Goal: Information Seeking & Learning: Compare options

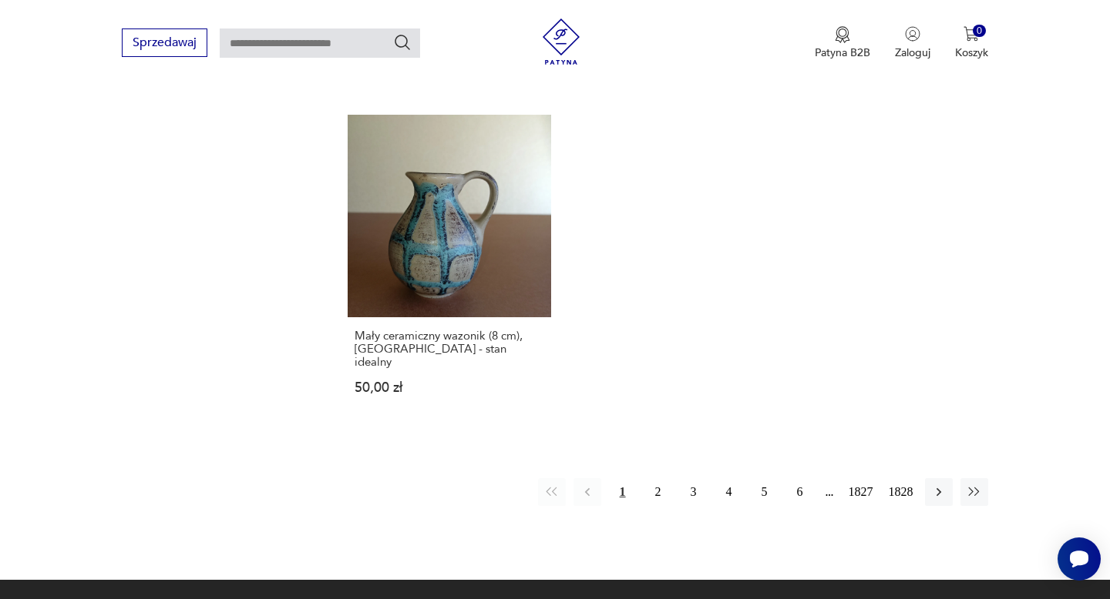
scroll to position [2070, 0]
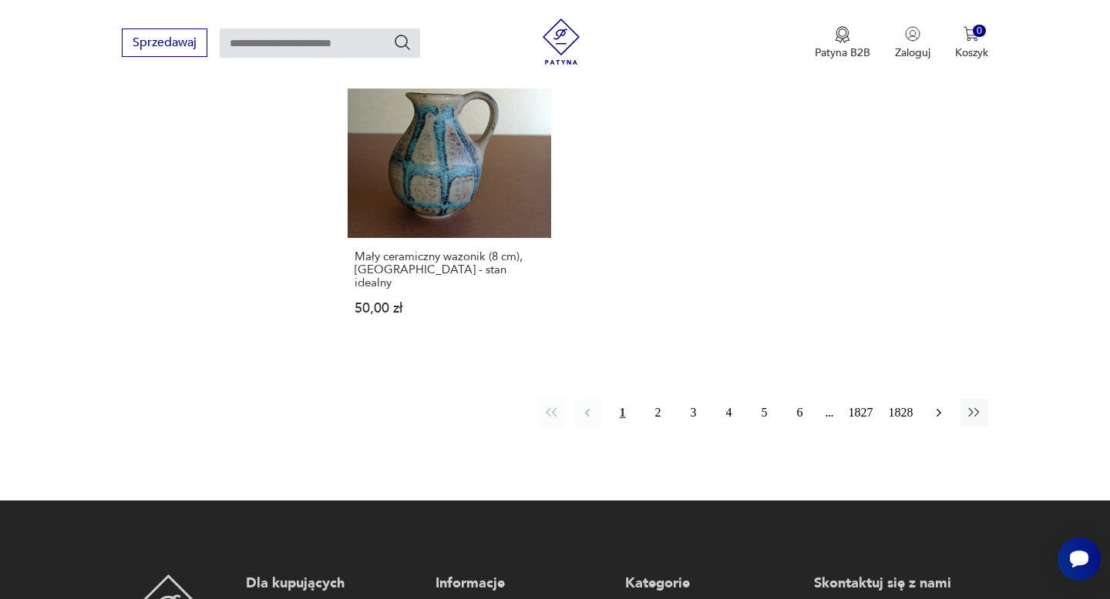
click at [935, 405] on icon "button" at bounding box center [938, 412] width 15 height 15
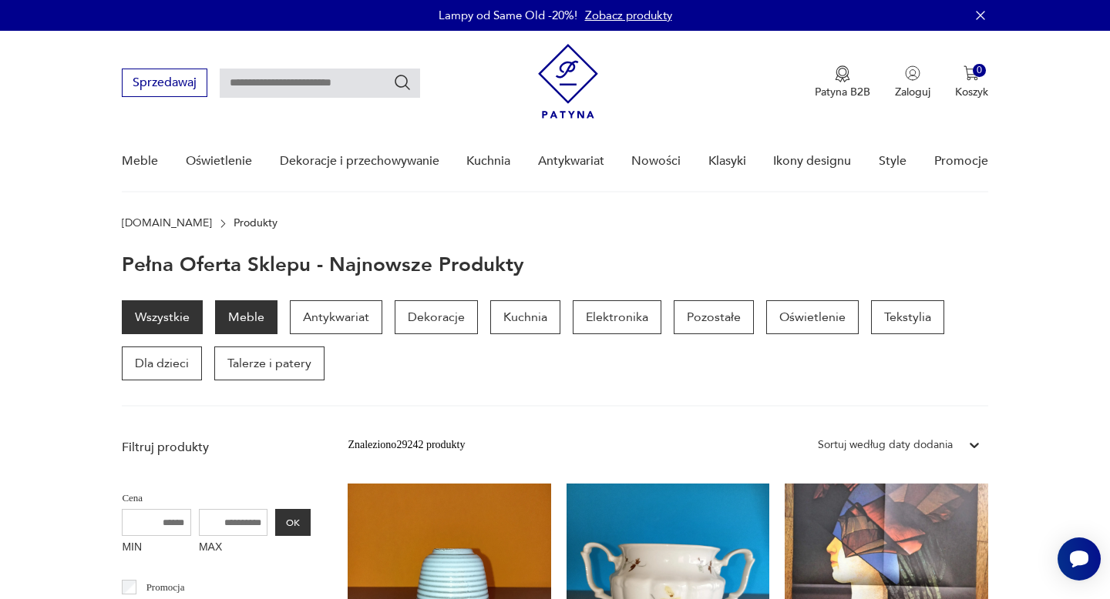
click at [245, 327] on p "Meble" at bounding box center [246, 317] width 62 height 34
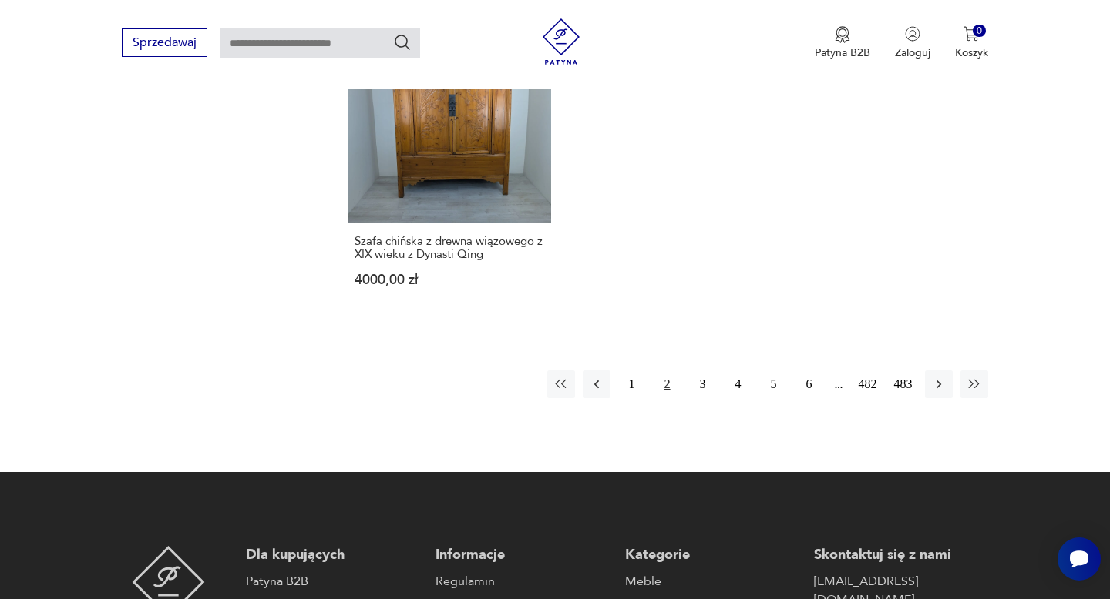
scroll to position [2344, 0]
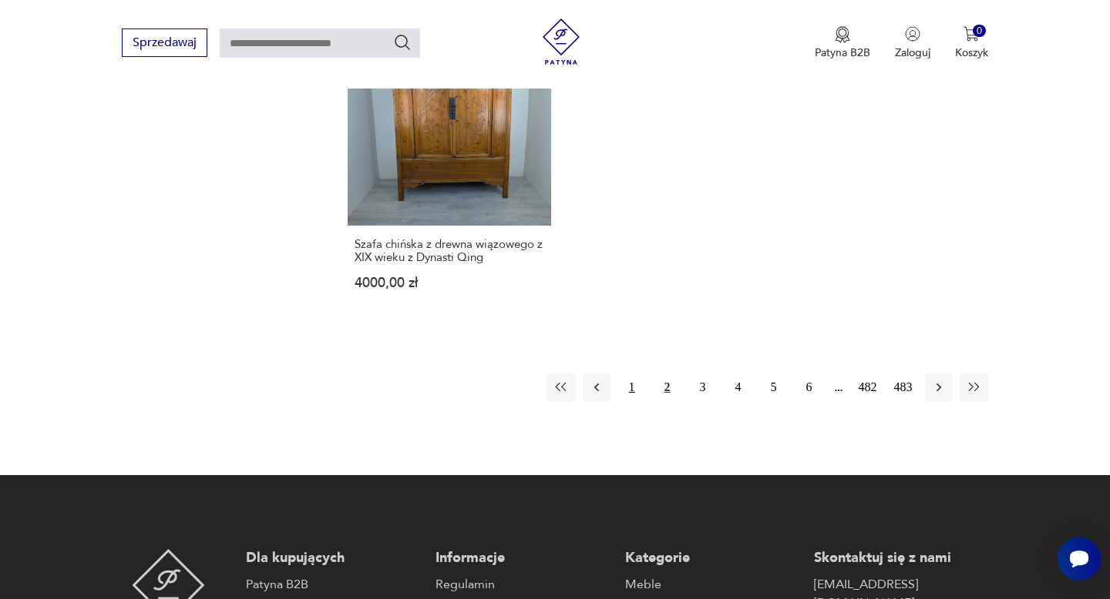
click at [632, 374] on button "1" at bounding box center [632, 388] width 28 height 28
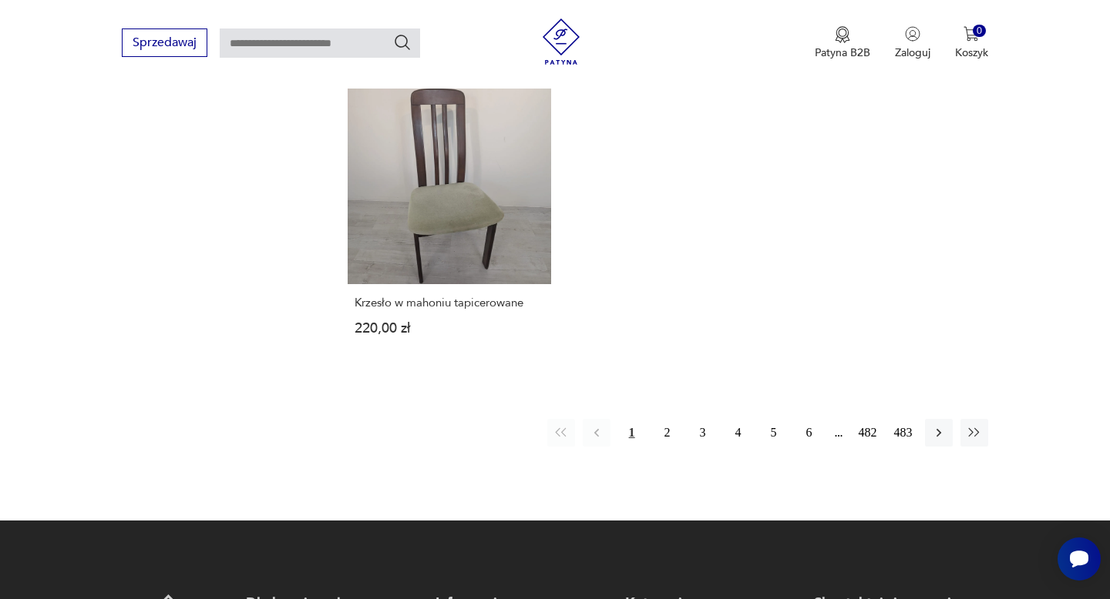
scroll to position [2235, 0]
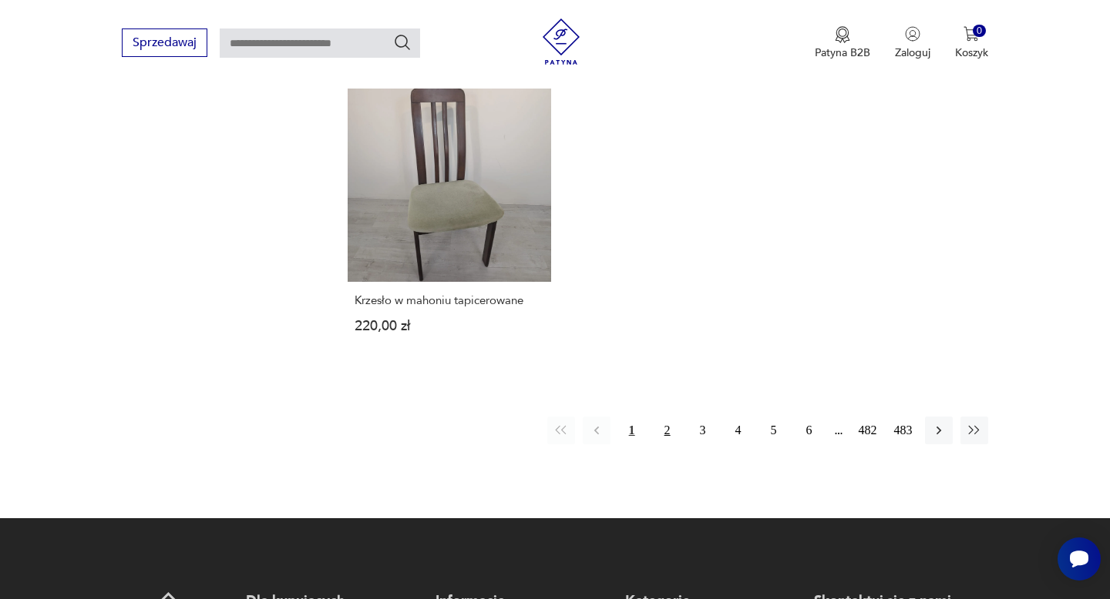
click at [656, 433] on button "2" at bounding box center [667, 431] width 28 height 28
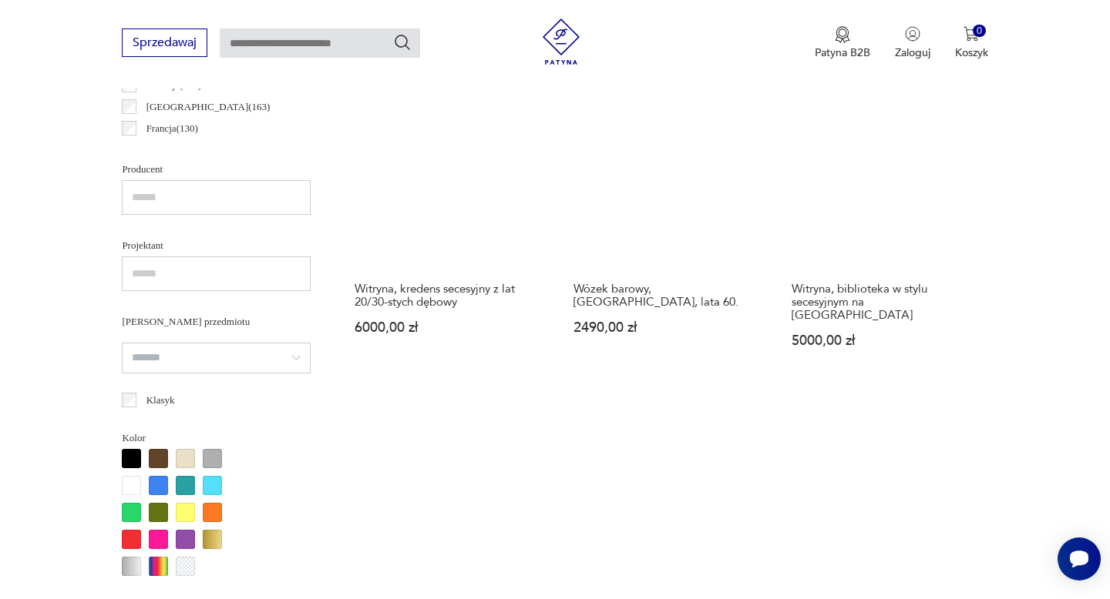
scroll to position [2126, 0]
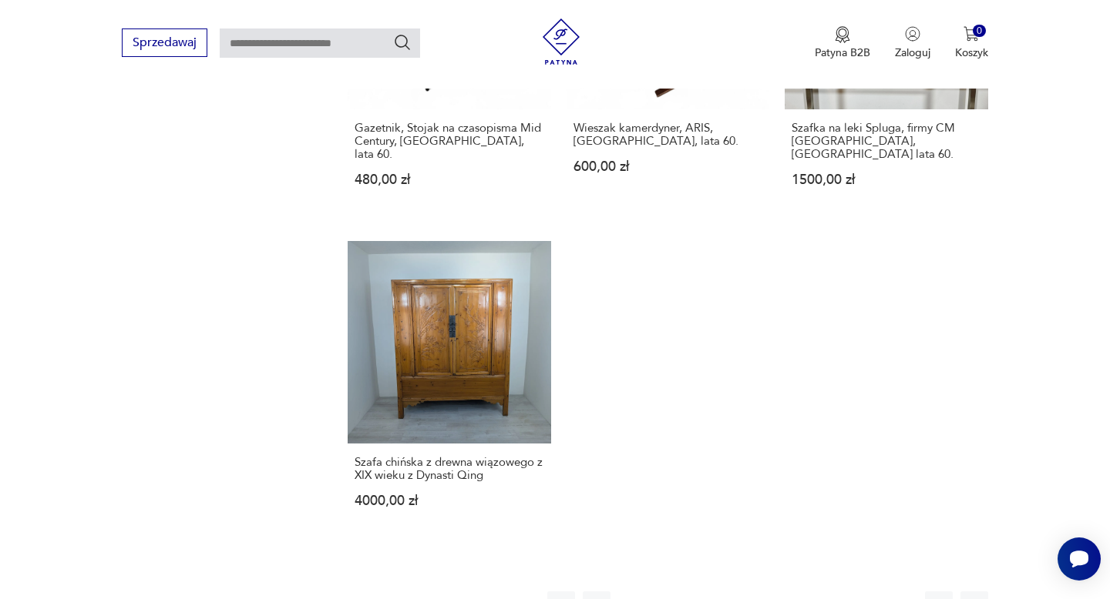
click at [704, 592] on button "3" at bounding box center [703, 606] width 28 height 28
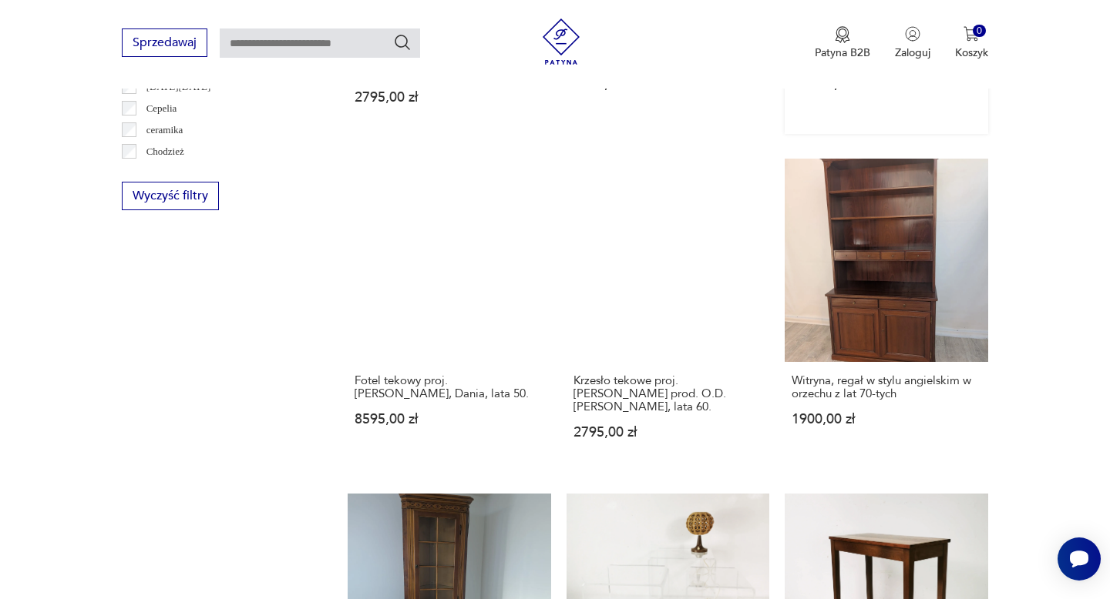
scroll to position [1630, 0]
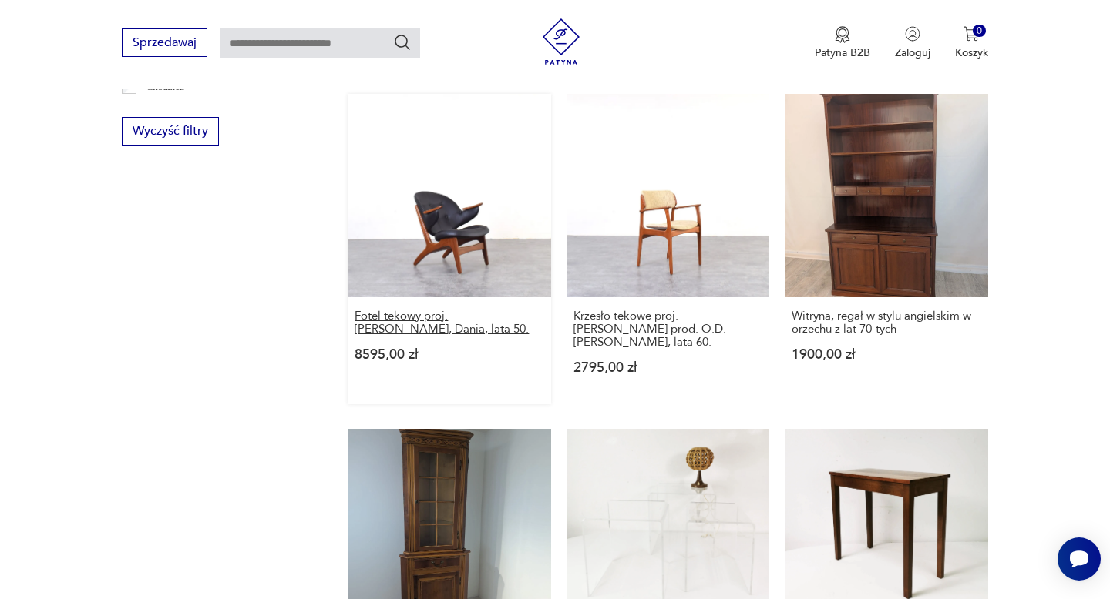
click at [433, 310] on h3 "Fotel tekowy proj. [PERSON_NAME], Dania, lata 50." at bounding box center [448, 323] width 189 height 26
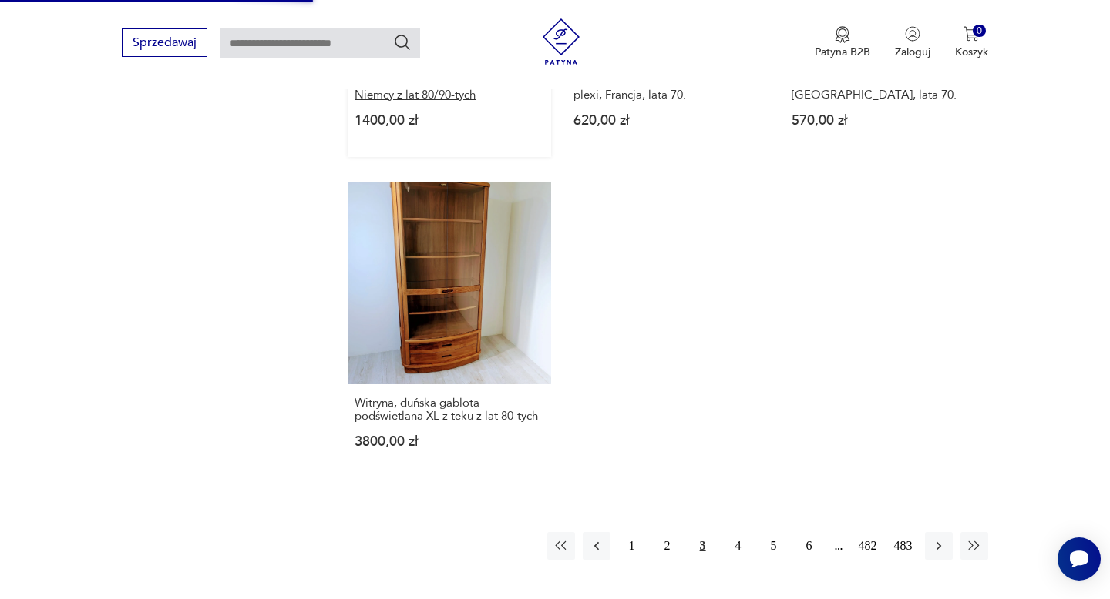
scroll to position [2199, 0]
click at [737, 532] on button "4" at bounding box center [738, 546] width 28 height 28
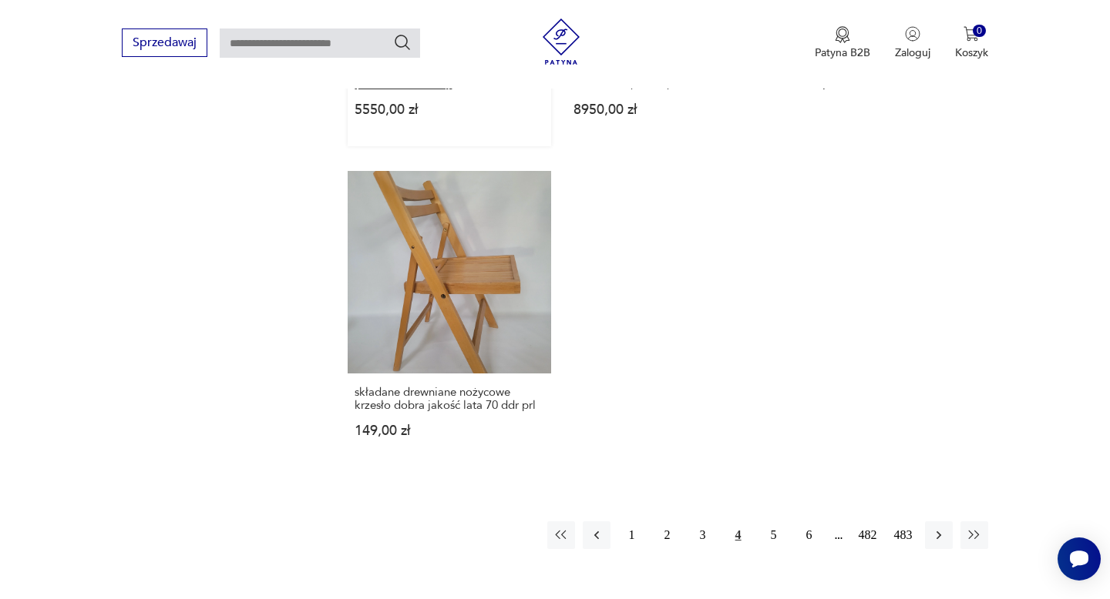
scroll to position [2262, 0]
click at [774, 521] on button "5" at bounding box center [774, 535] width 28 height 28
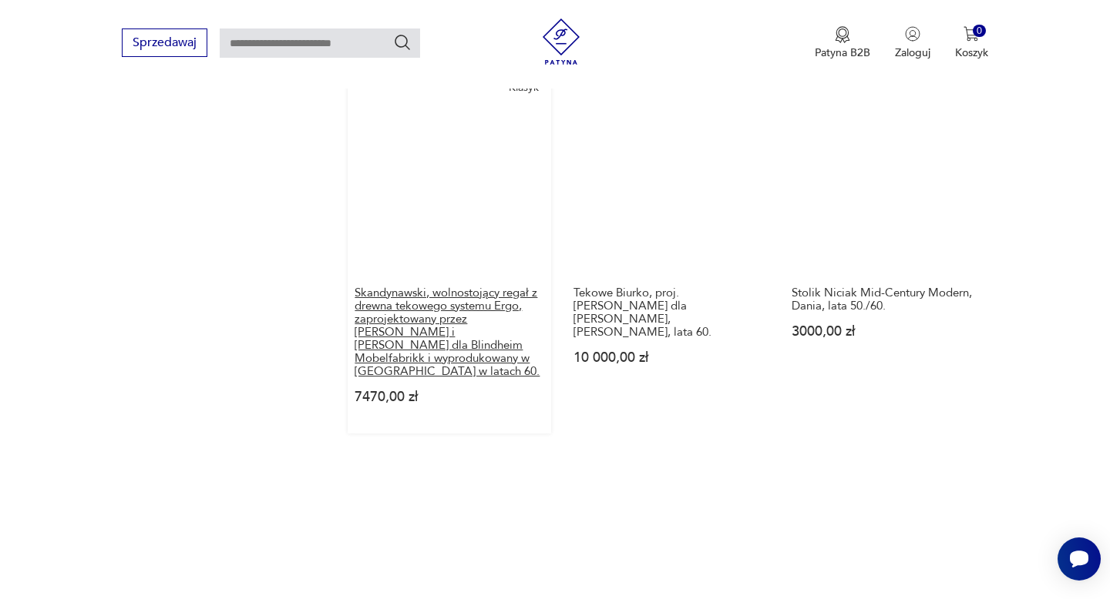
scroll to position [1737, 0]
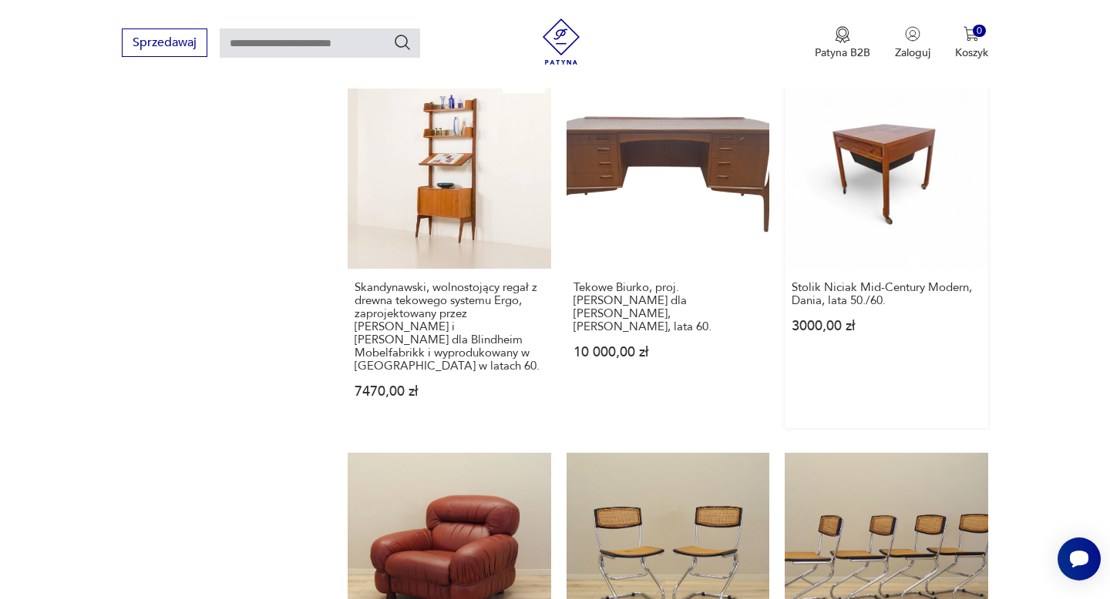
click at [979, 177] on link "Stolik Niciak Mid-Century Modern, Dania, lata 50./60. 3000,00 zł" at bounding box center [885, 246] width 203 height 362
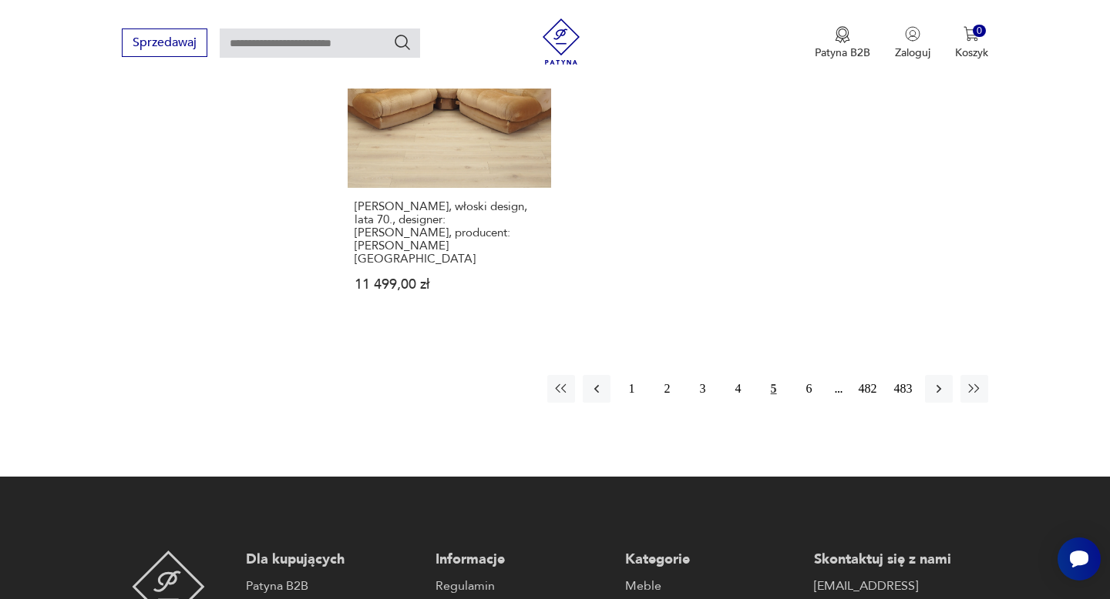
scroll to position [2527, 0]
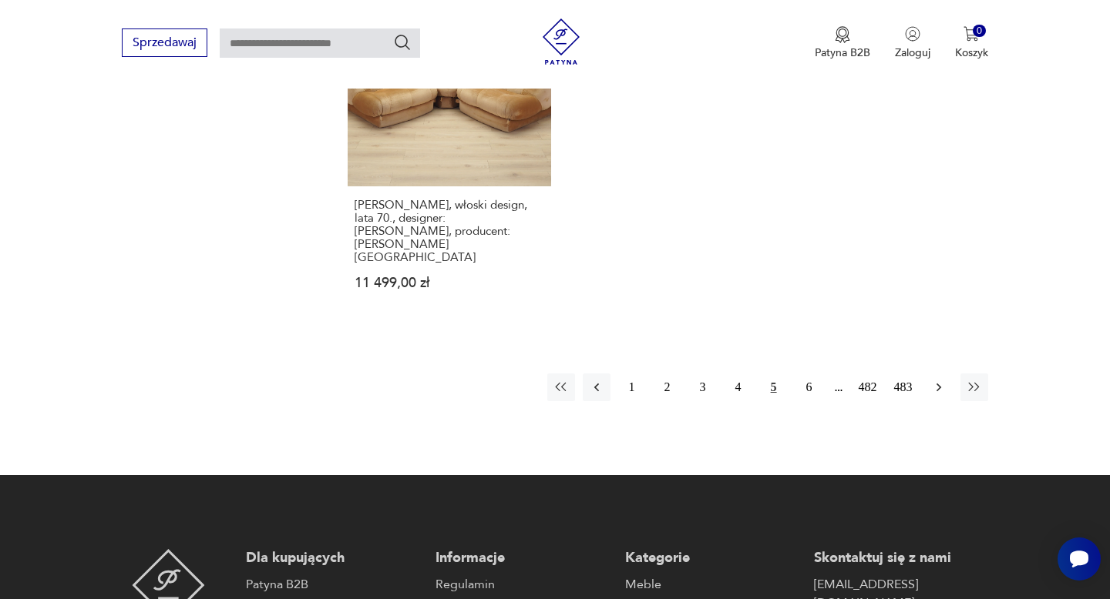
click at [935, 380] on icon "button" at bounding box center [938, 387] width 15 height 15
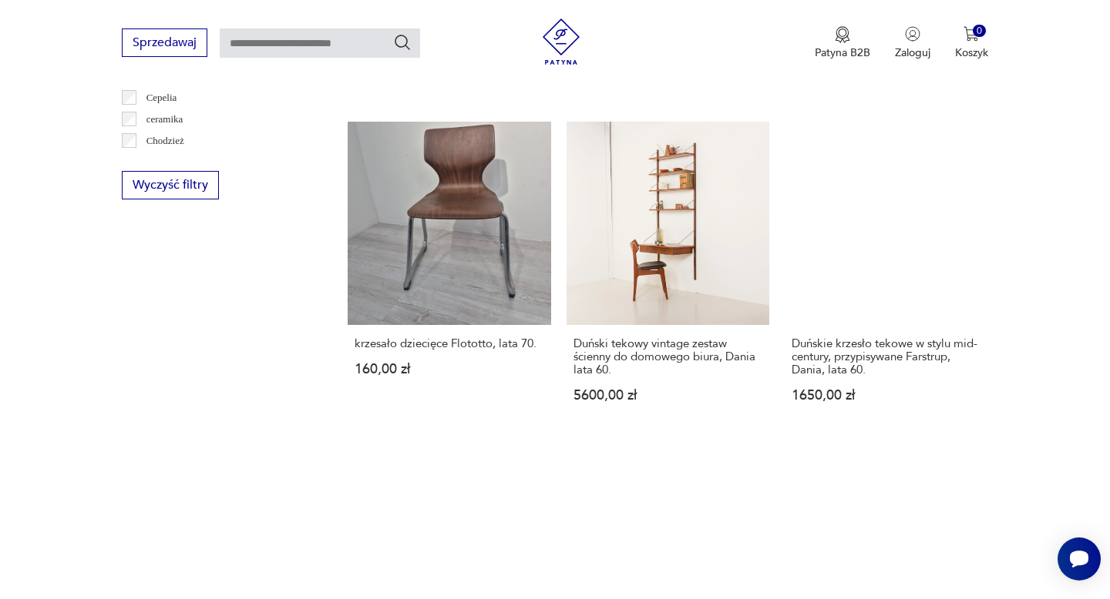
scroll to position [1578, 0]
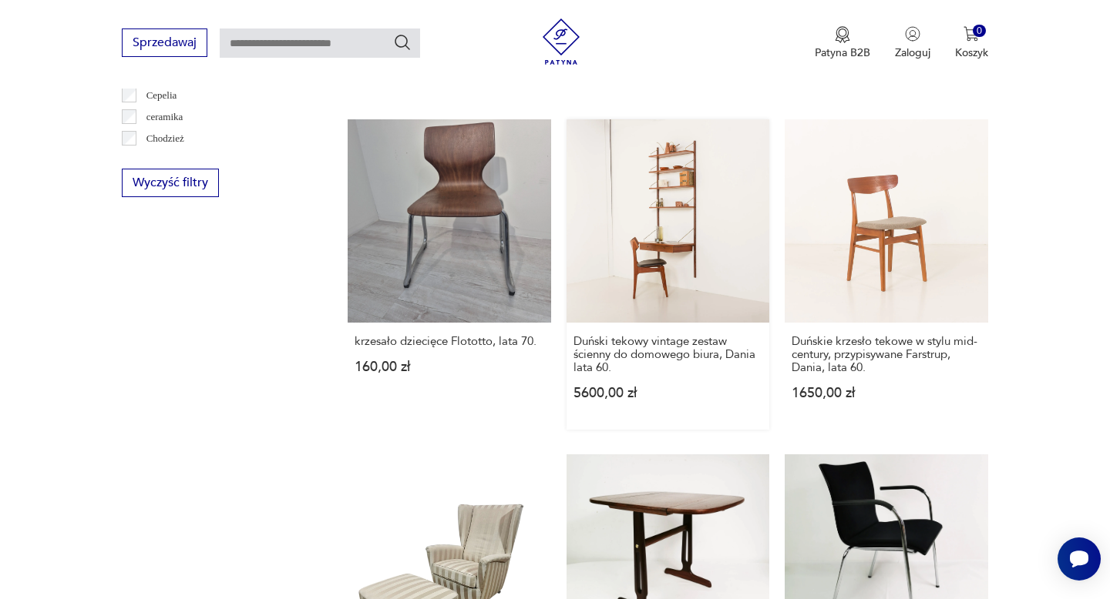
click at [656, 207] on link "Duński tekowy vintage zestaw ścienny do domowego biura, Dania lata 60. 5600,00 …" at bounding box center [667, 274] width 203 height 310
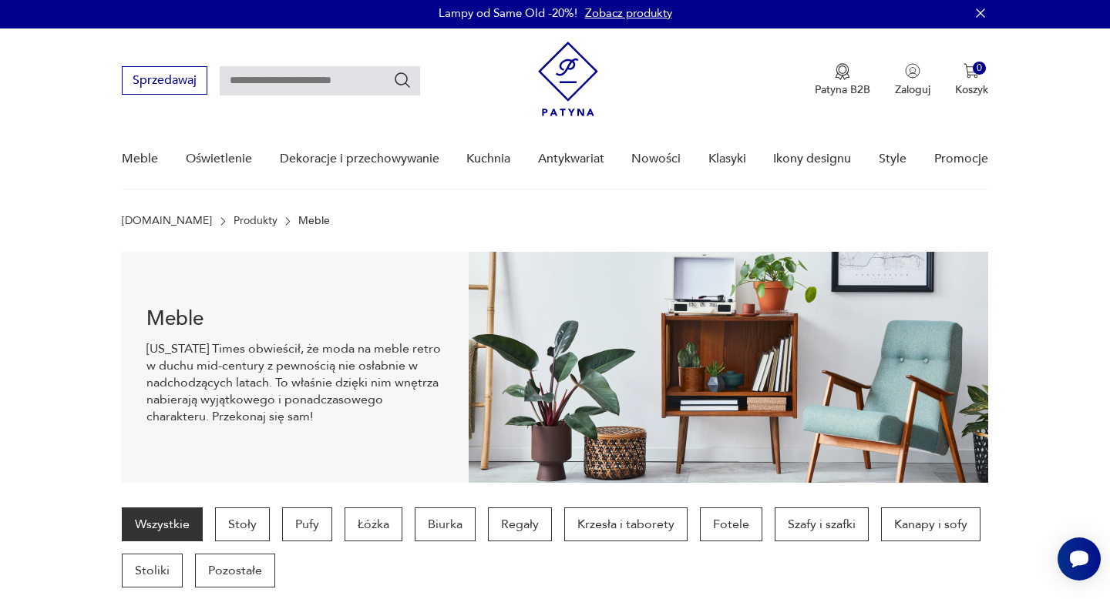
scroll to position [0, 0]
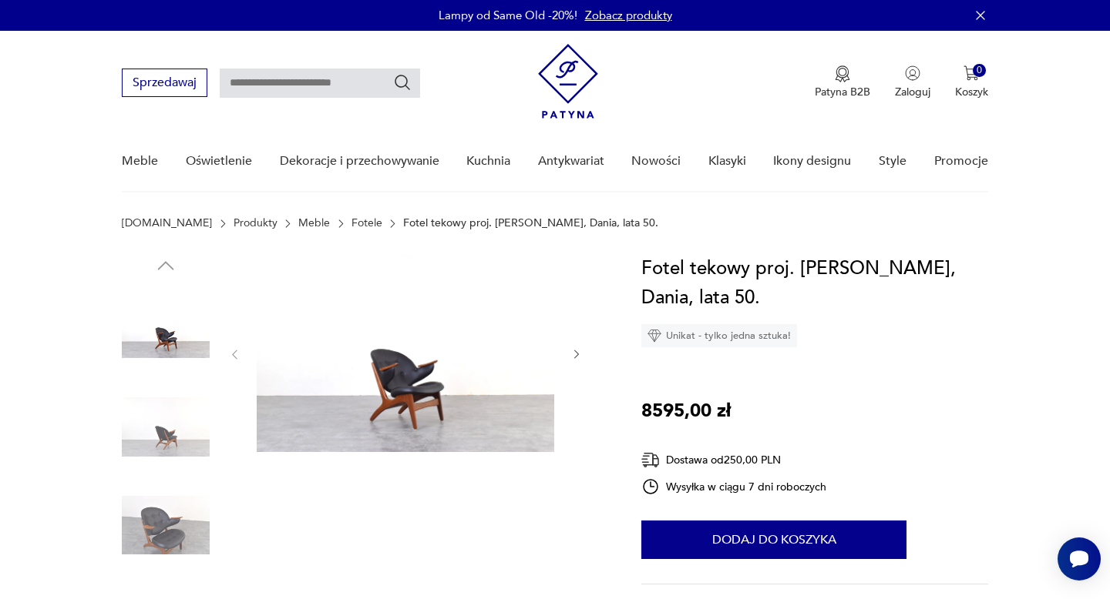
click at [570, 358] on icon "button" at bounding box center [576, 354] width 13 height 13
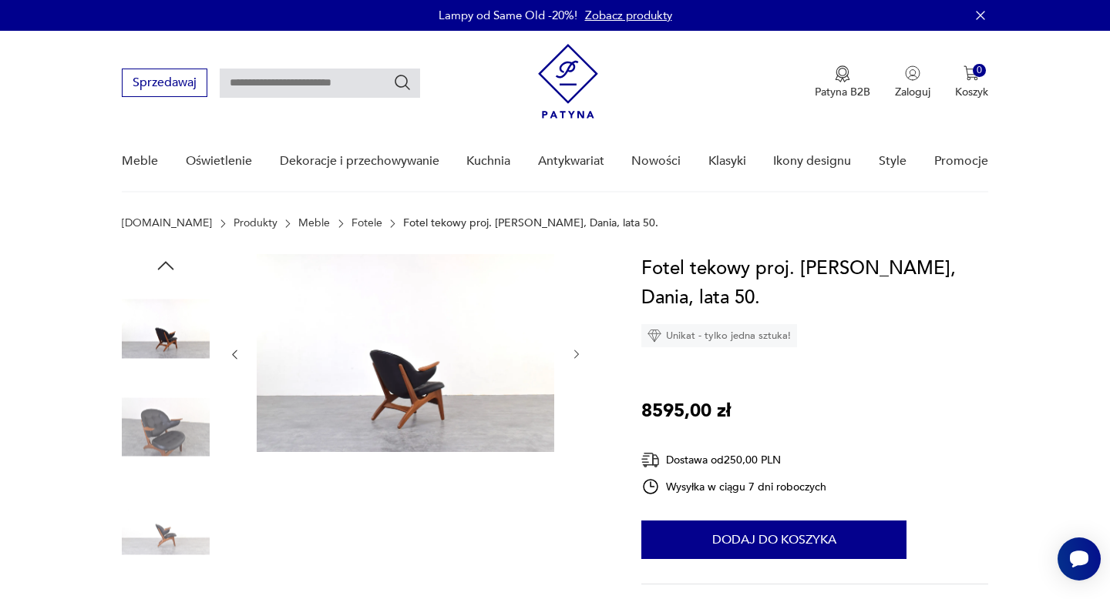
click at [575, 356] on icon "button" at bounding box center [576, 354] width 13 height 13
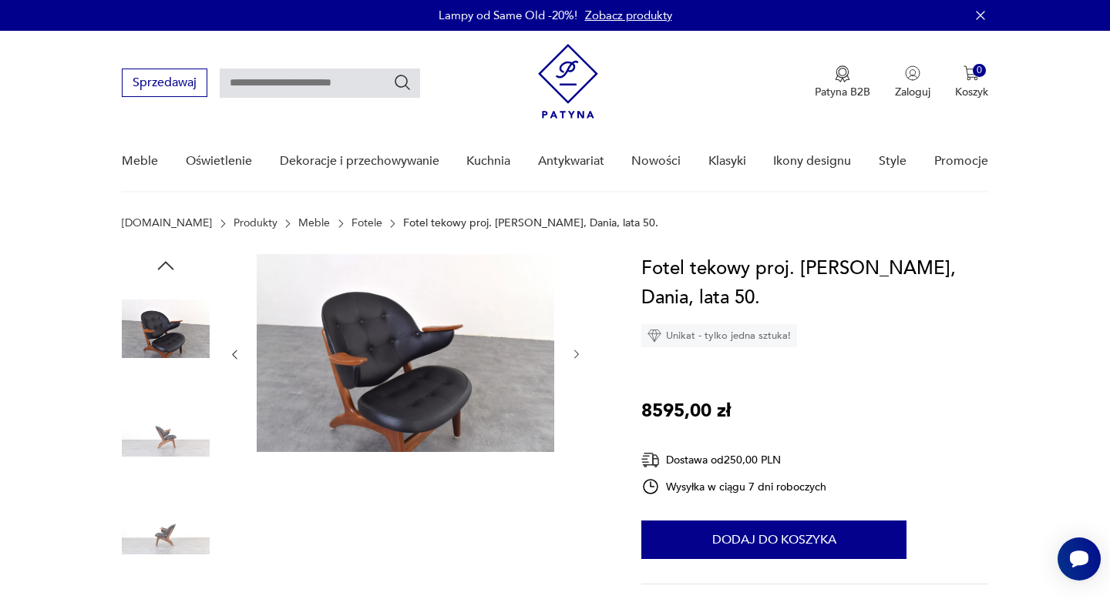
click at [575, 356] on icon "button" at bounding box center [576, 354] width 13 height 13
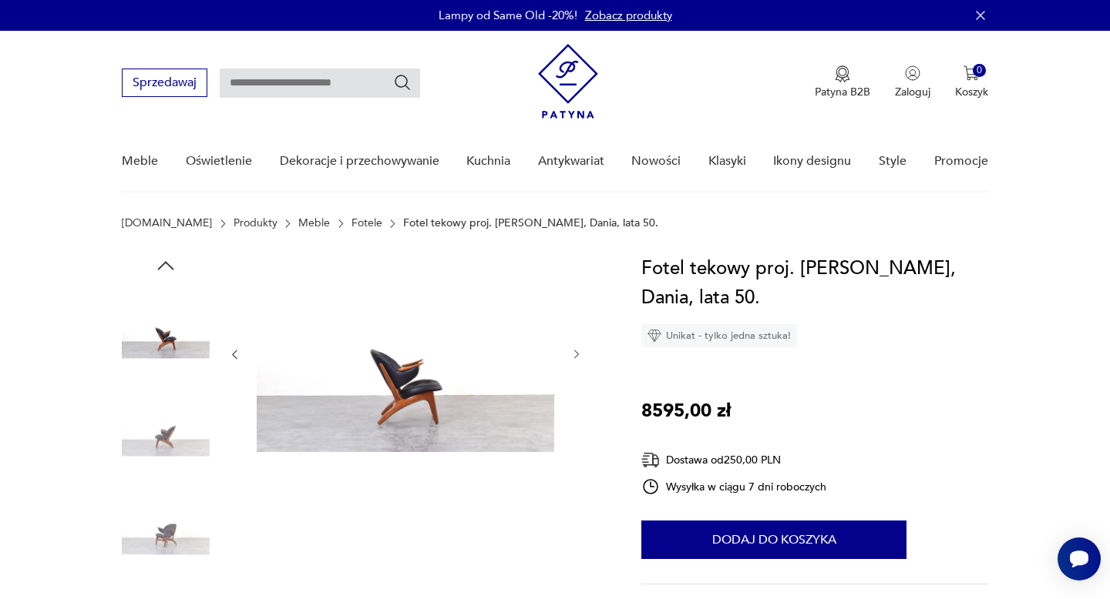
click at [575, 356] on icon "button" at bounding box center [576, 354] width 13 height 13
